Goal: Information Seeking & Learning: Learn about a topic

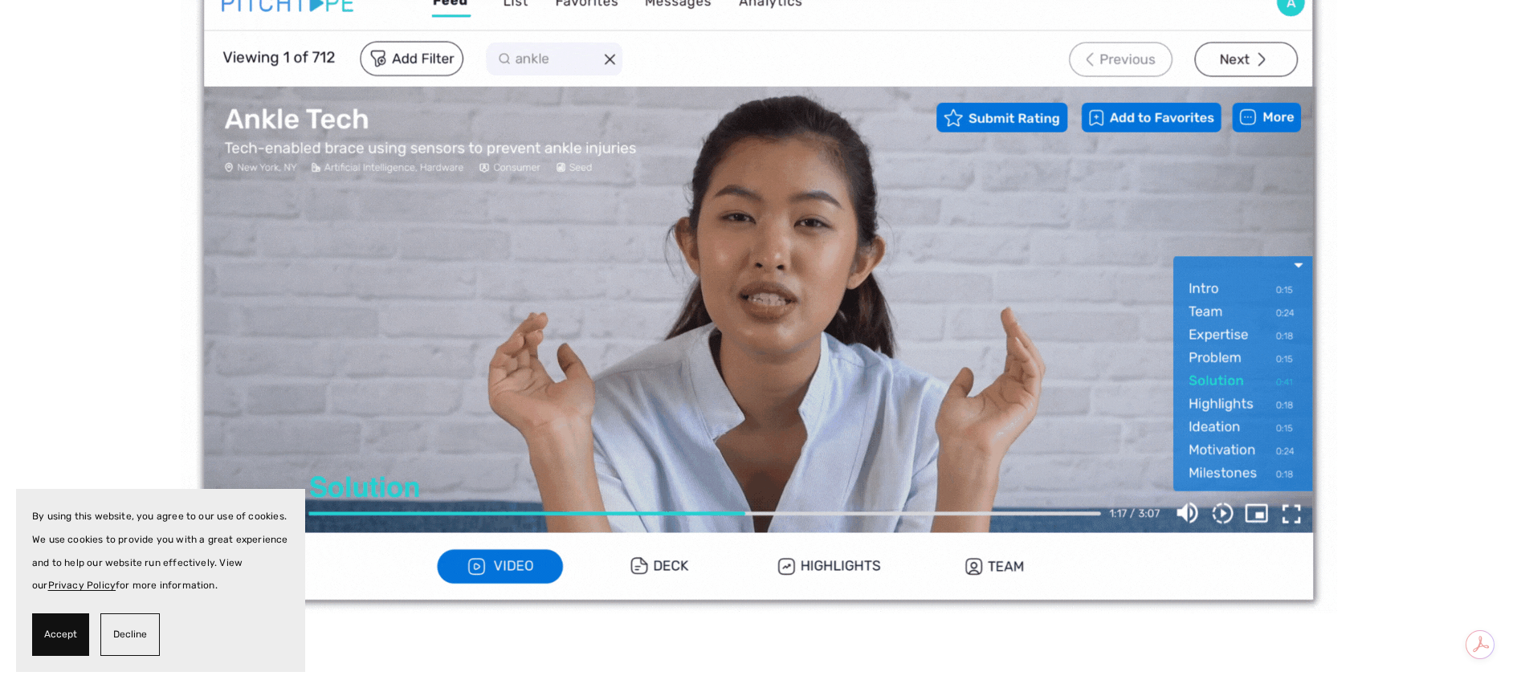
scroll to position [465, 0]
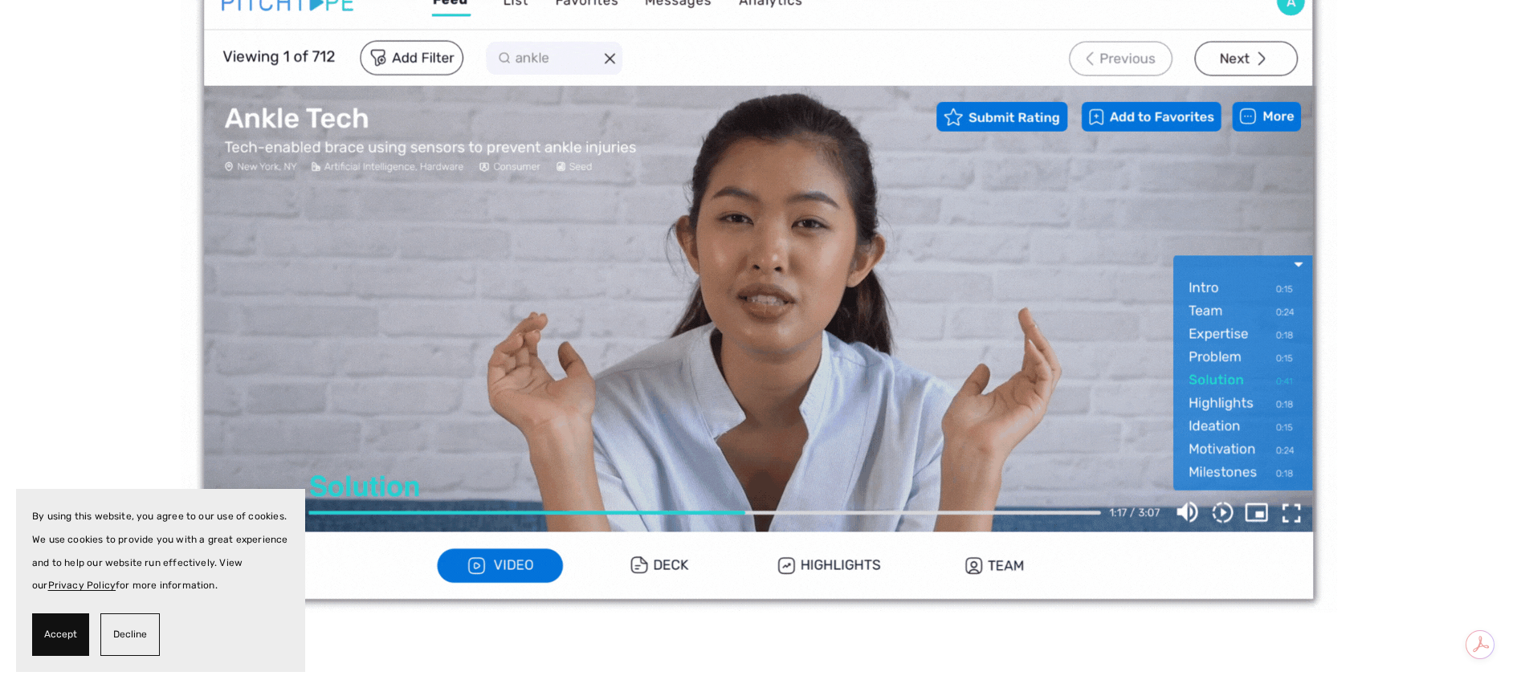
click at [650, 565] on img at bounding box center [759, 287] width 1156 height 650
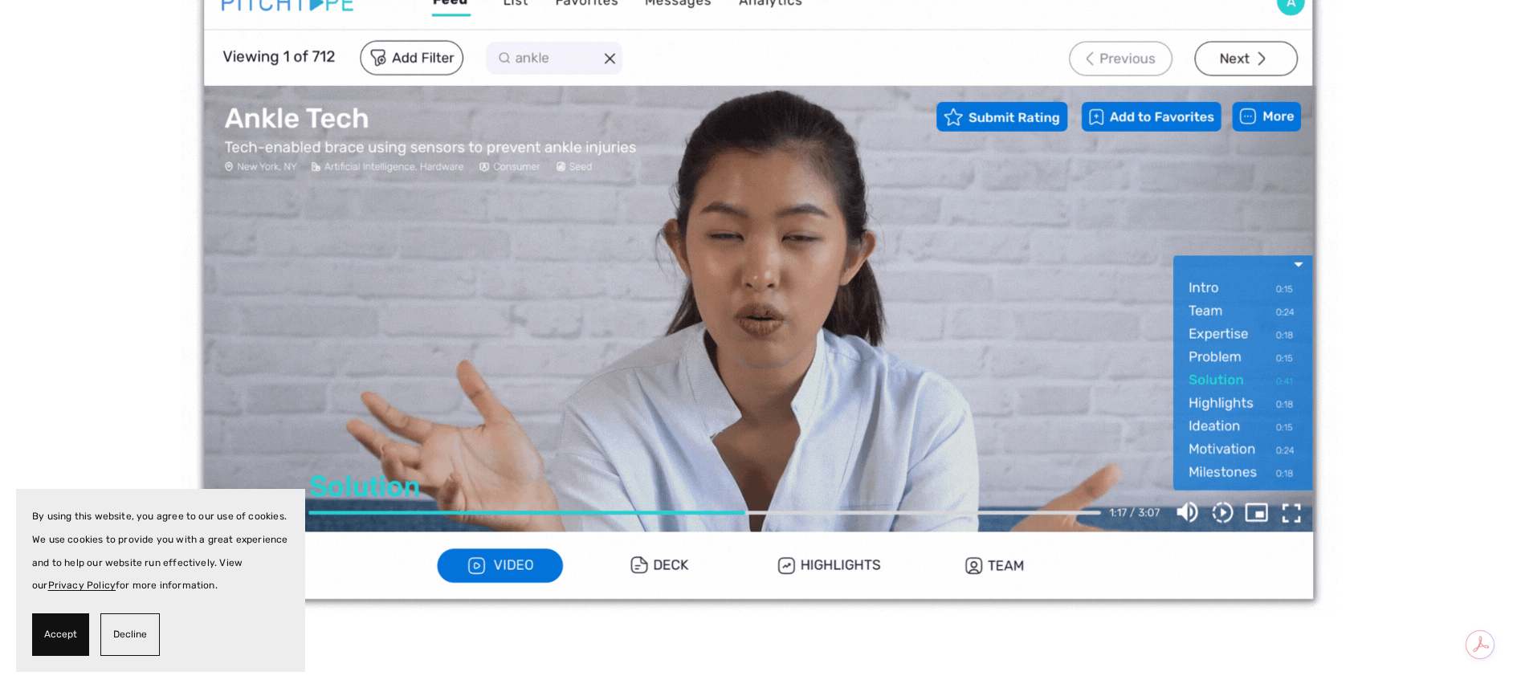
click at [668, 564] on img at bounding box center [759, 287] width 1156 height 650
drag, startPoint x: 0, startPoint y: 0, endPoint x: 820, endPoint y: 569, distance: 997.9
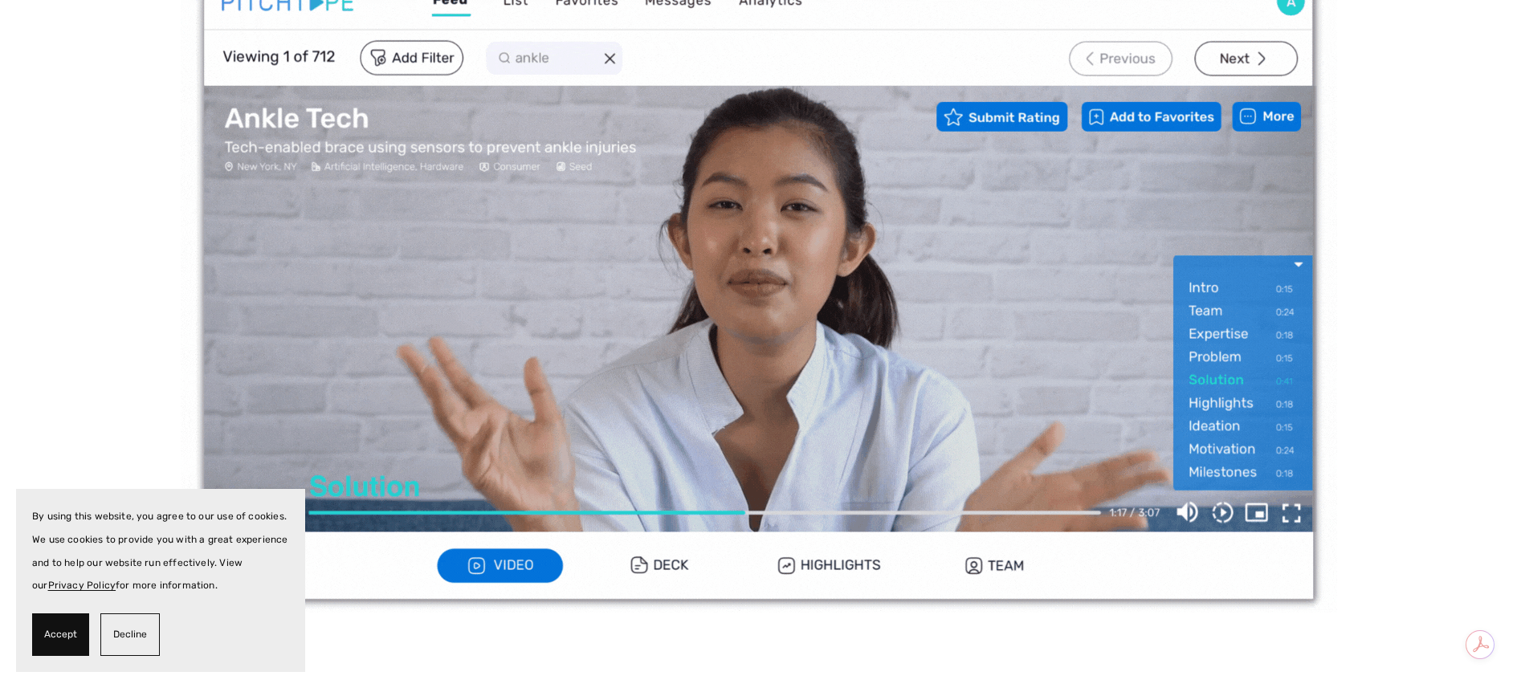
drag, startPoint x: 820, startPoint y: 569, endPoint x: 987, endPoint y: 571, distance: 167.0
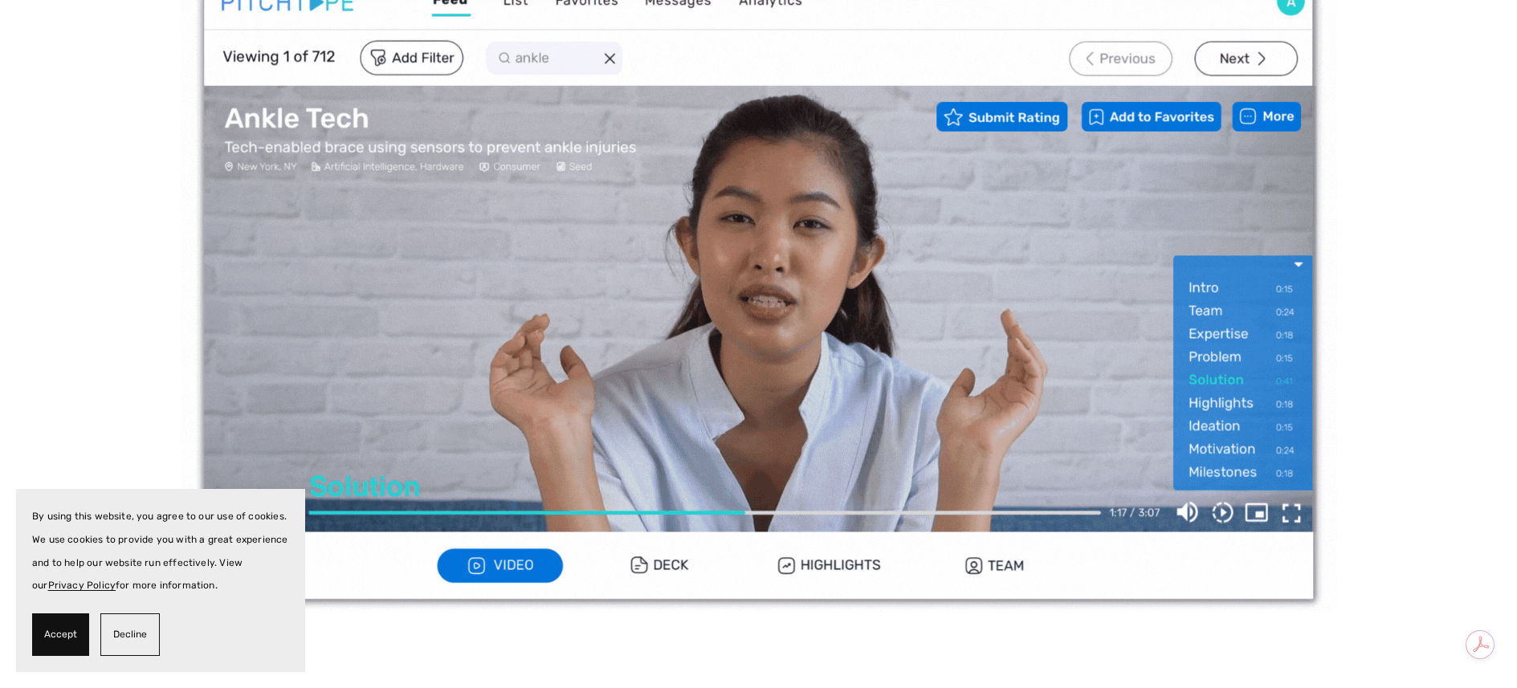
click at [987, 571] on img at bounding box center [759, 287] width 1156 height 650
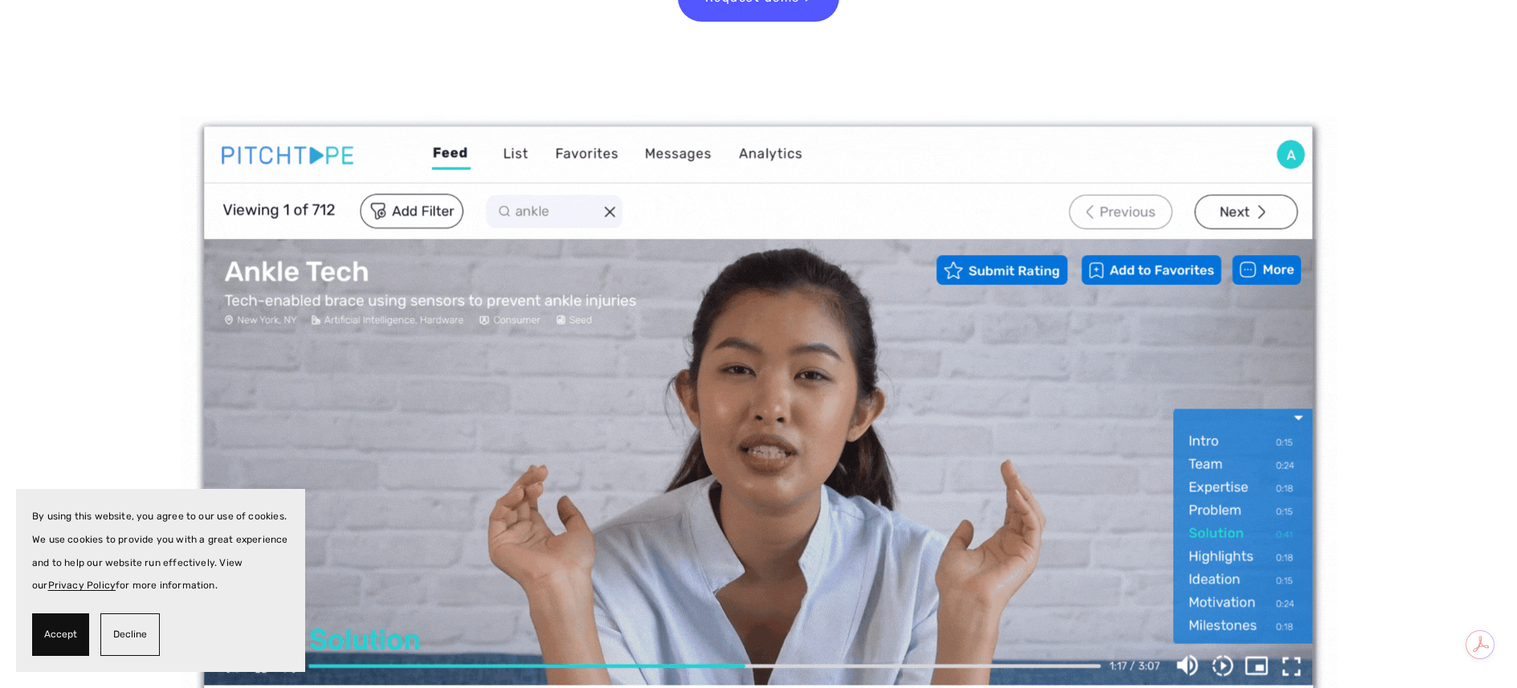
scroll to position [212, 0]
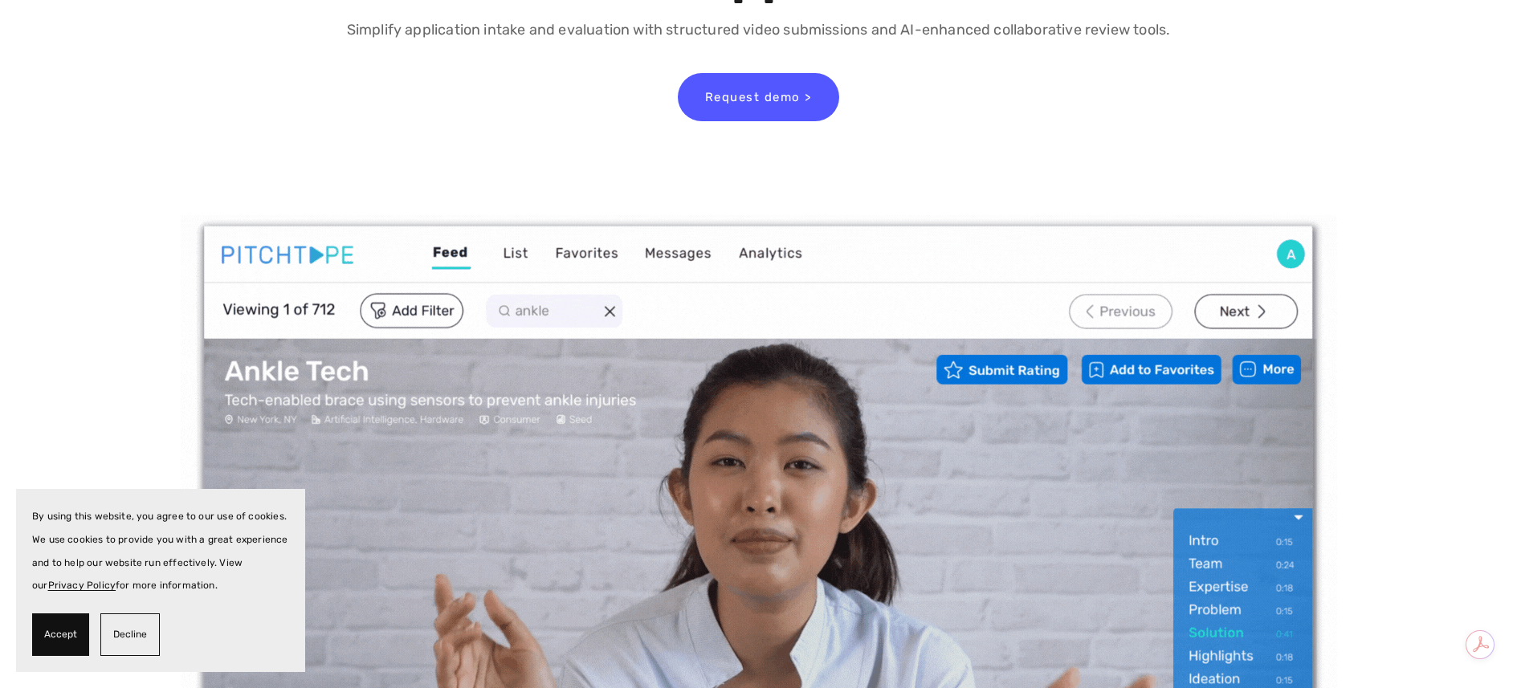
click at [529, 259] on img at bounding box center [759, 540] width 1156 height 650
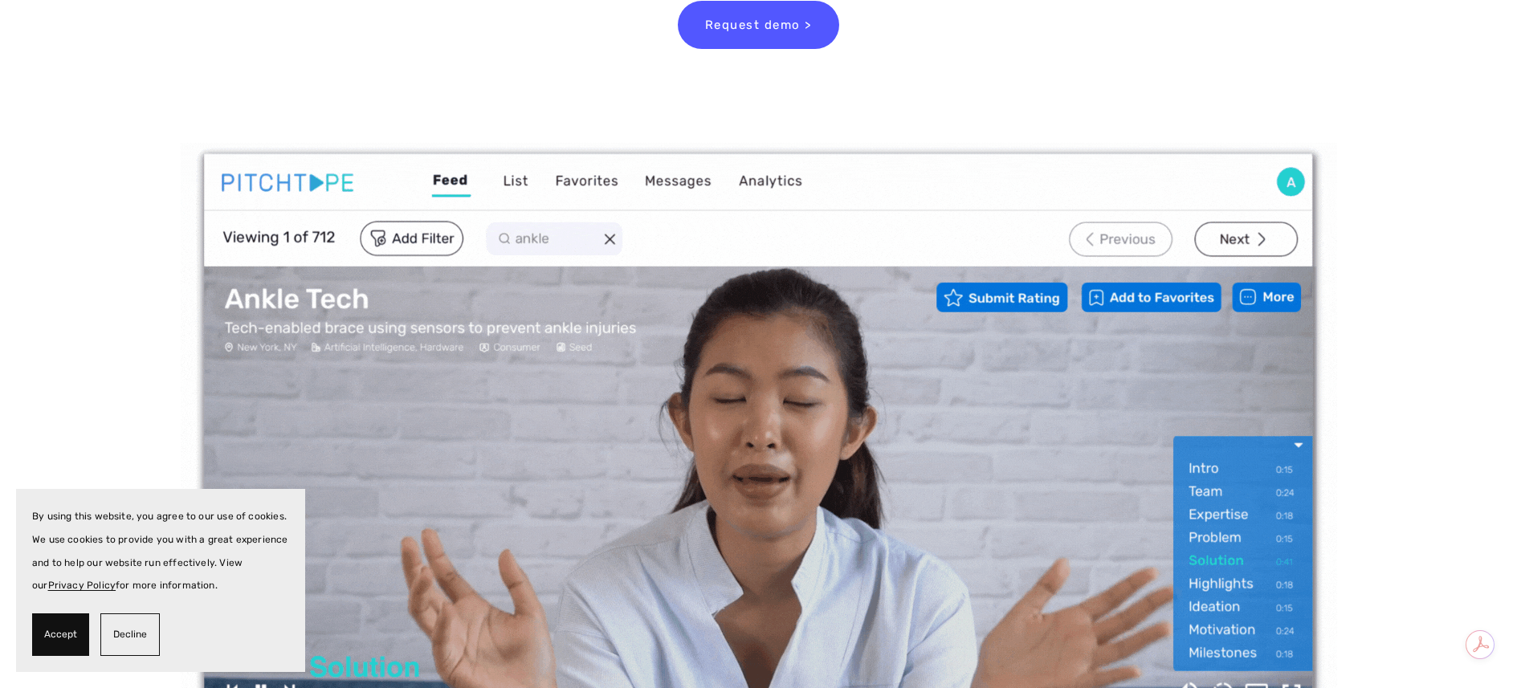
scroll to position [0, 0]
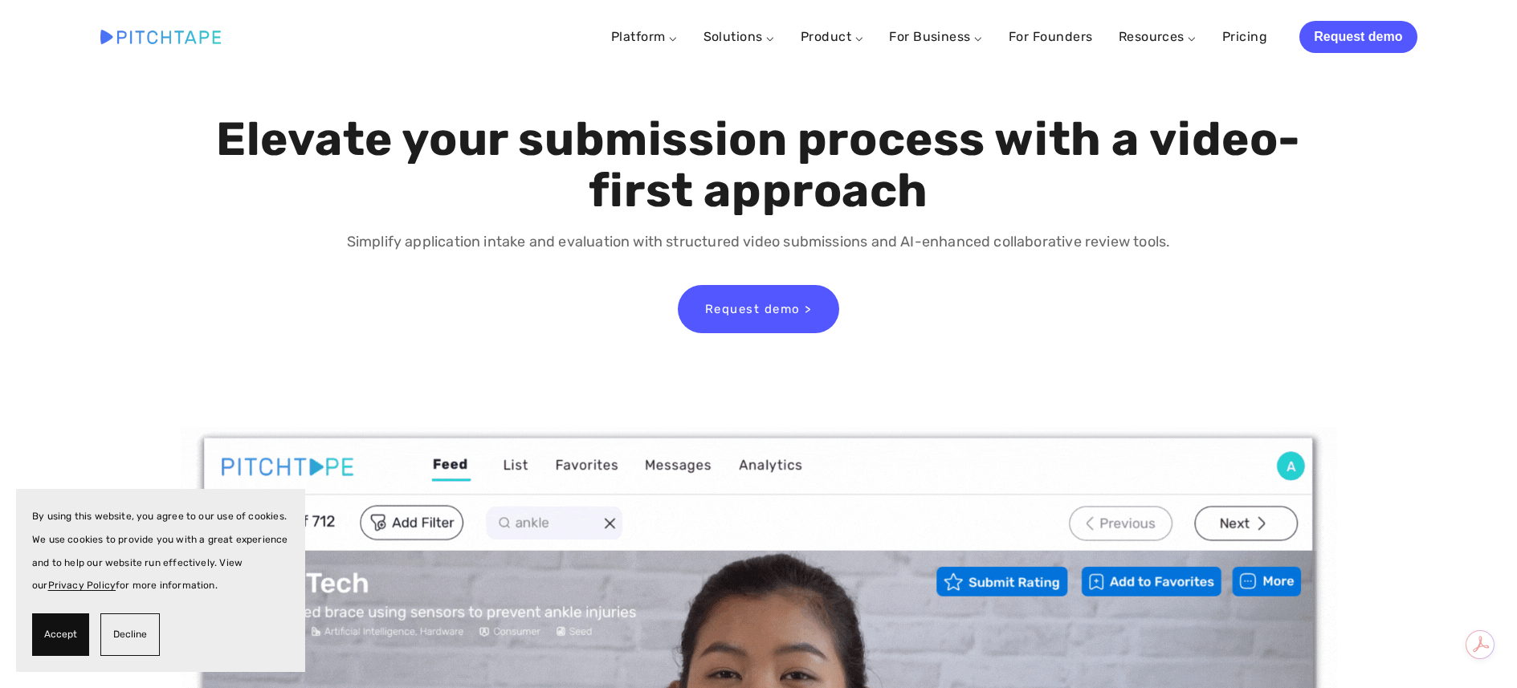
click at [674, 36] on link "Platform ⌵" at bounding box center [644, 36] width 67 height 15
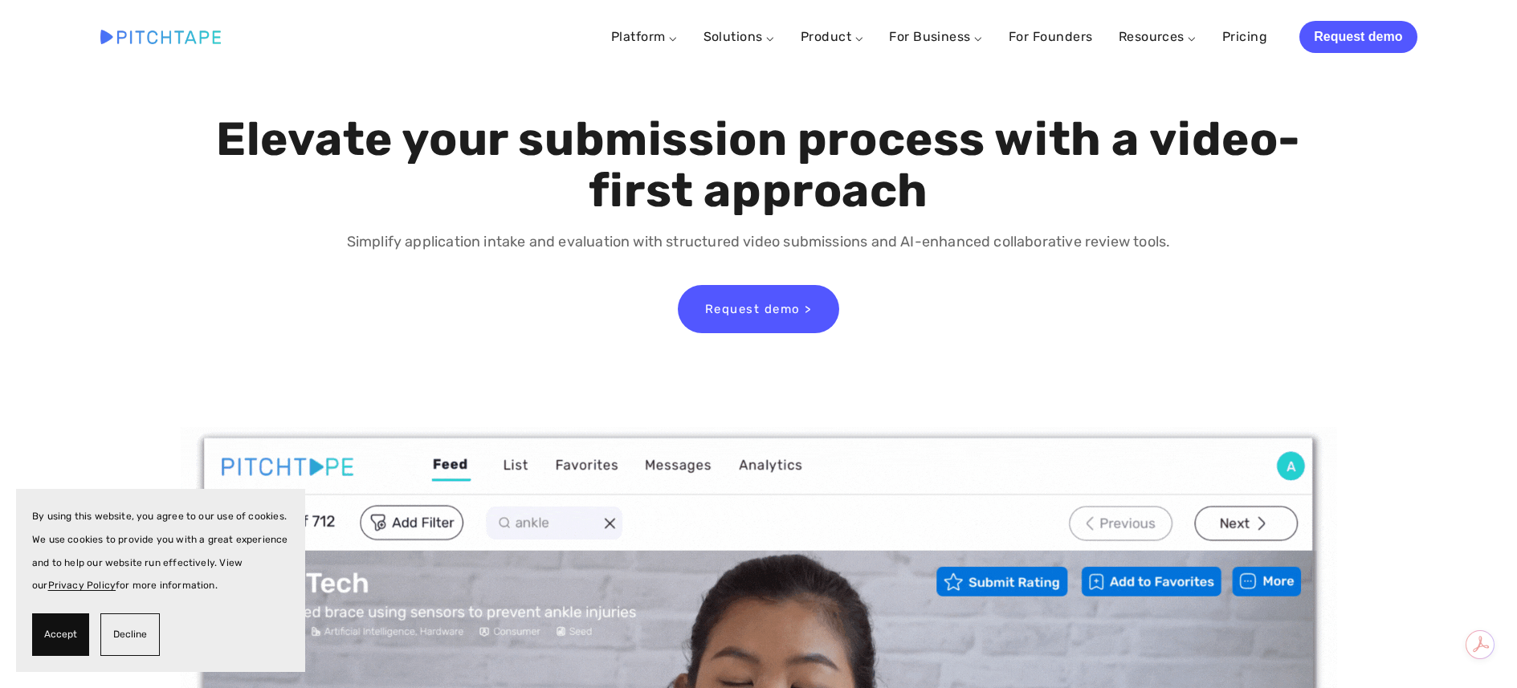
scroll to position [3, 0]
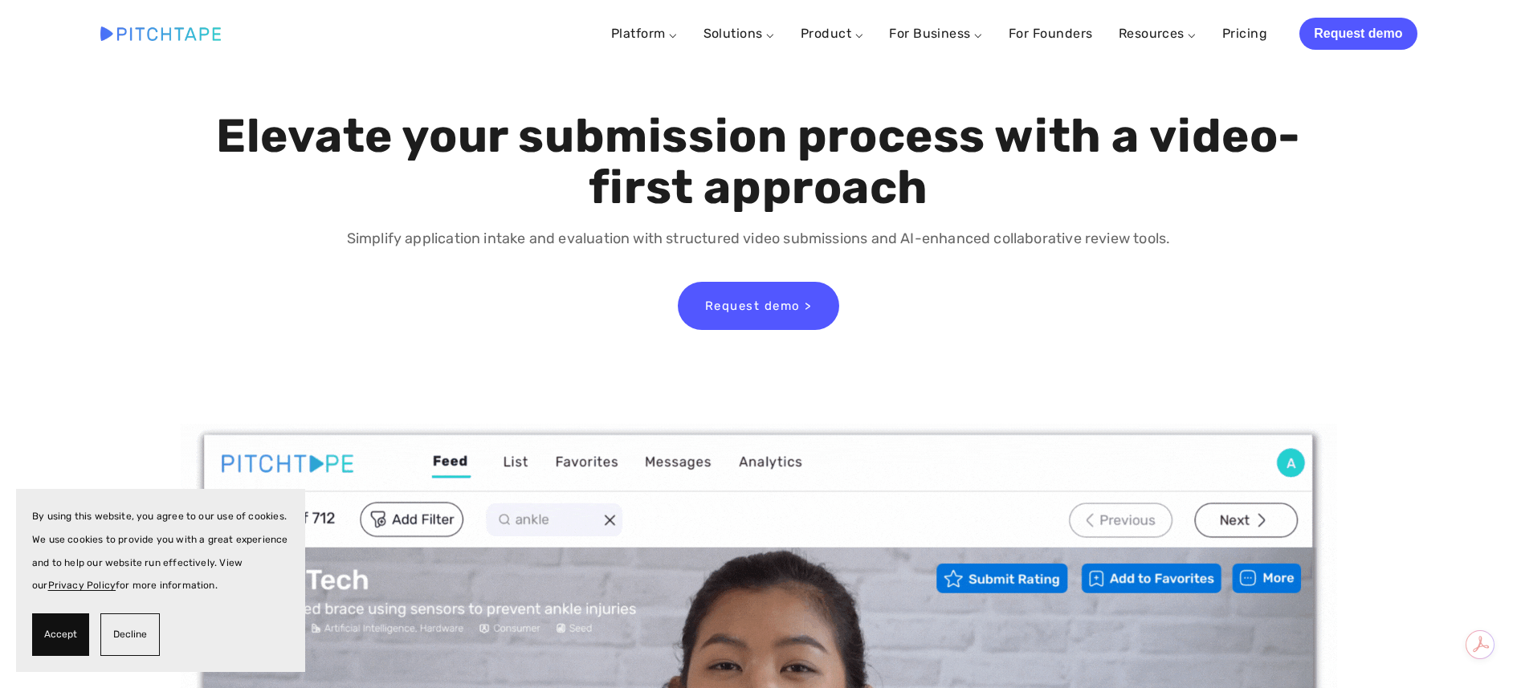
click at [719, 38] on link "Solutions ⌵" at bounding box center [738, 33] width 71 height 15
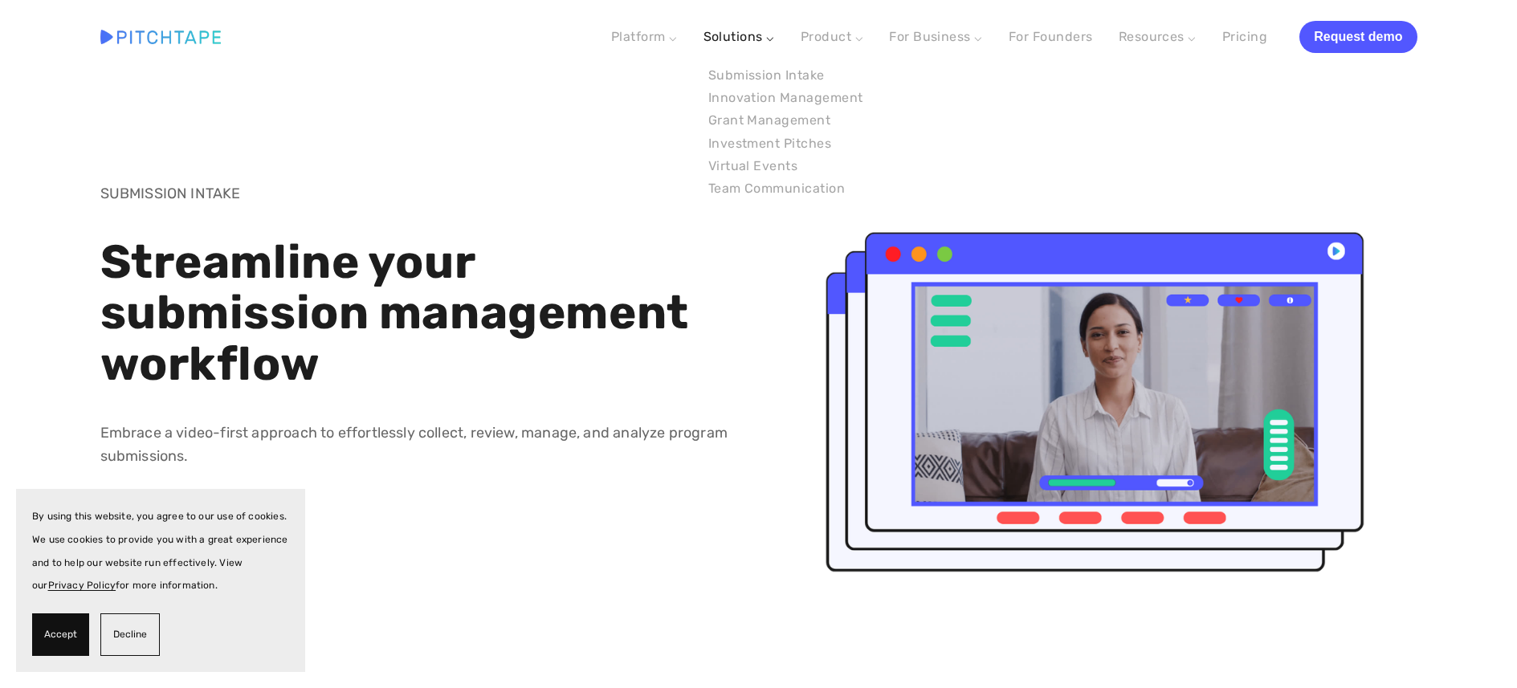
drag, startPoint x: 0, startPoint y: 0, endPoint x: 771, endPoint y: 39, distance: 771.7
click at [771, 39] on link "Solutions ⌵" at bounding box center [738, 36] width 71 height 15
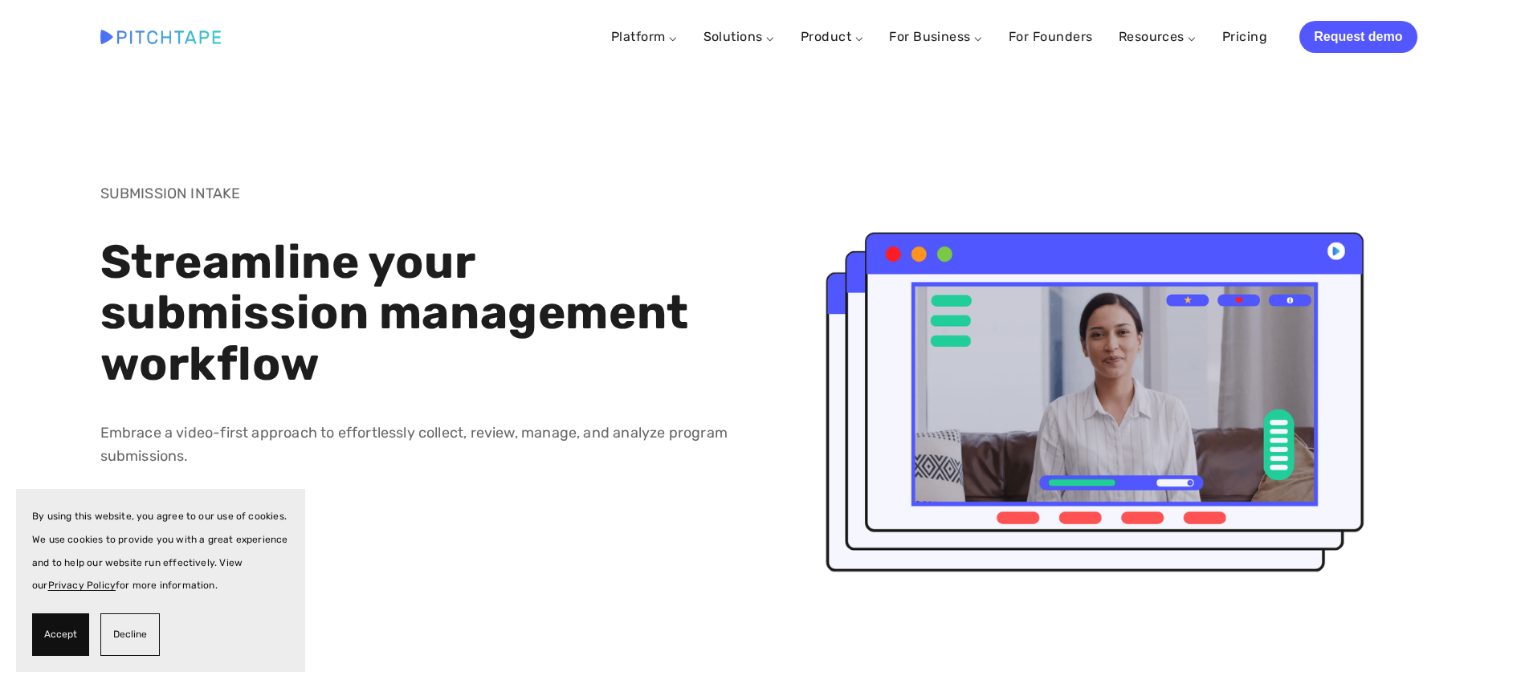
click at [771, 39] on link "Solutions ⌵" at bounding box center [738, 36] width 71 height 15
click at [859, 36] on link "Product ⌵" at bounding box center [831, 36] width 63 height 15
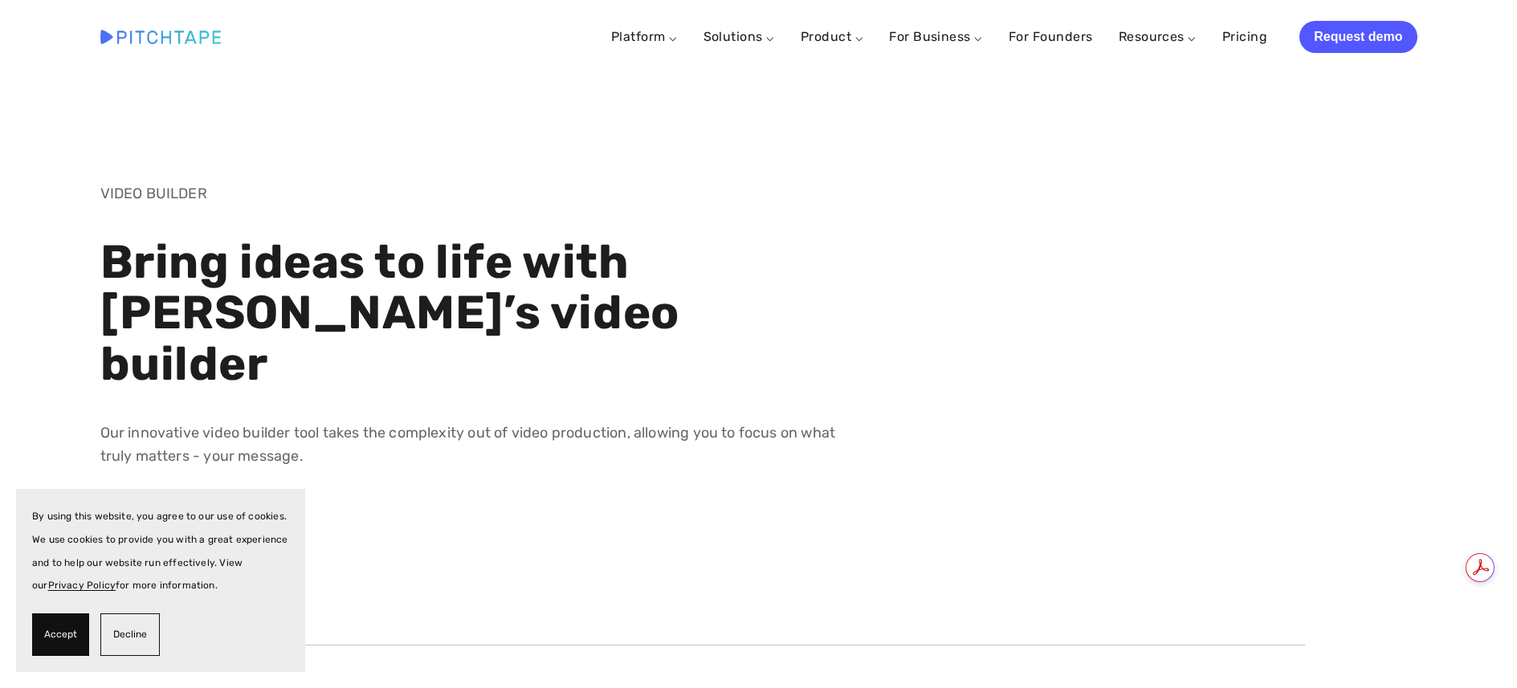
click at [860, 36] on link "Product ⌵" at bounding box center [831, 36] width 63 height 15
click at [847, 116] on link "Explore Features" at bounding box center [859, 120] width 118 height 22
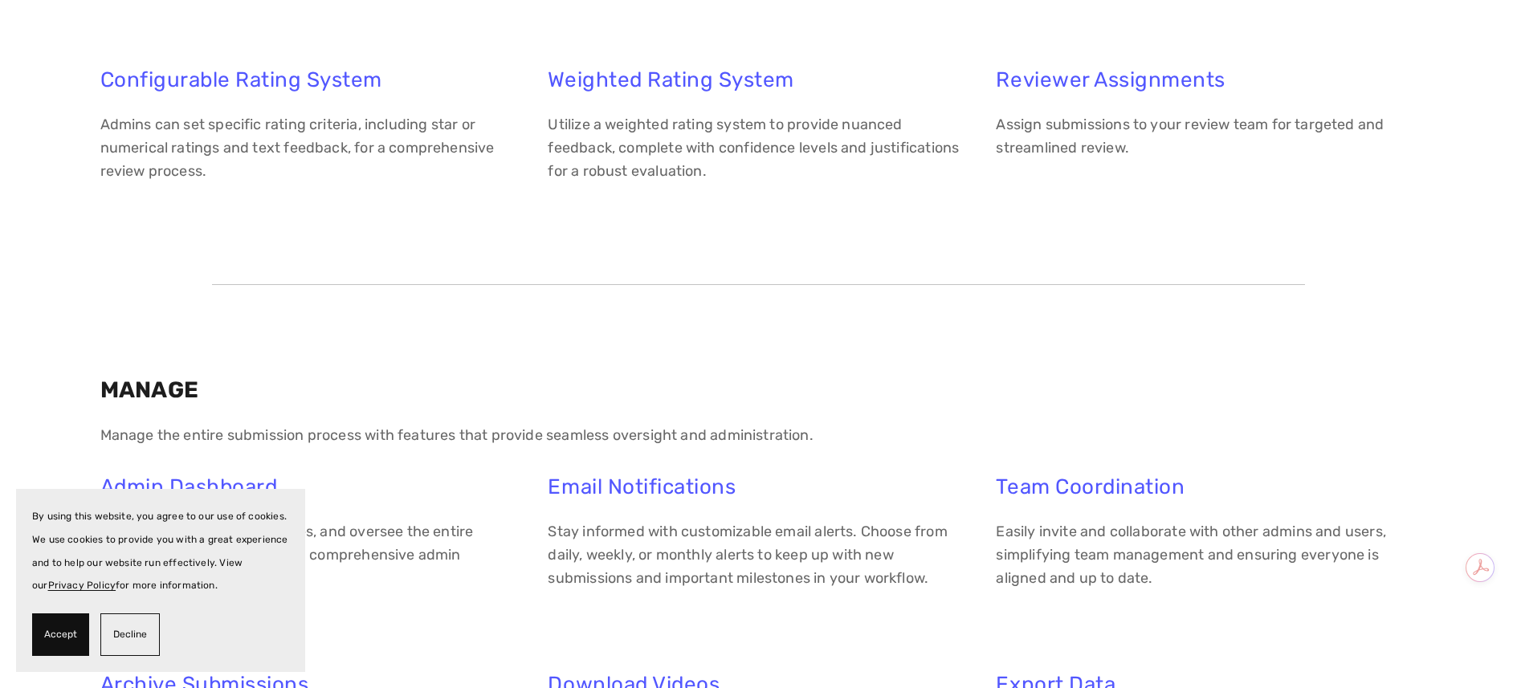
scroll to position [3385, 0]
